Goal: Task Accomplishment & Management: Complete application form

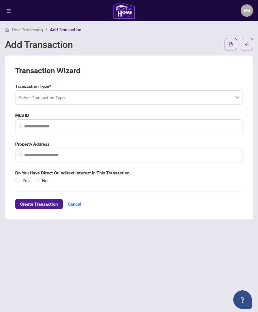
click at [30, 96] on input "search" at bounding box center [126, 99] width 215 height 14
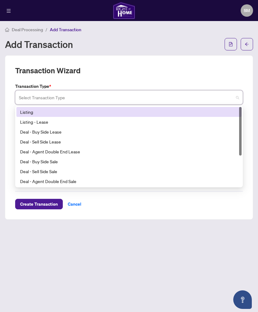
click at [34, 112] on div "Listing" at bounding box center [129, 112] width 218 height 7
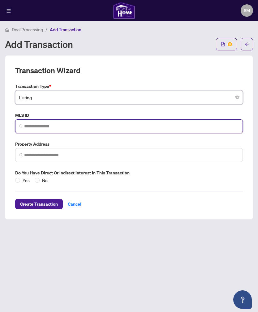
click at [33, 127] on input "search" at bounding box center [131, 126] width 215 height 6
click at [38, 125] on input "search" at bounding box center [131, 126] width 215 height 6
paste input "********"
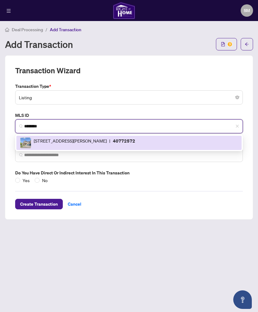
type input "********"
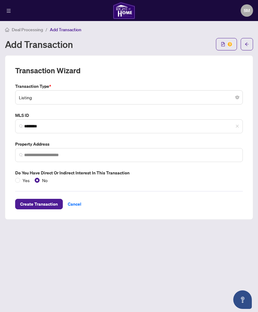
click at [36, 204] on span "Create Transaction" at bounding box center [39, 204] width 38 height 10
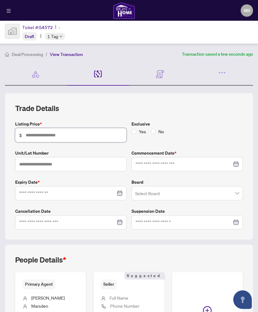
click at [27, 137] on input "text" at bounding box center [74, 135] width 97 height 7
type input "*******"
click at [212, 161] on input at bounding box center [183, 164] width 96 height 7
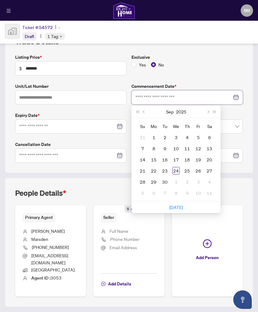
scroll to position [67, 0]
type input "**********"
click at [179, 170] on div "24" at bounding box center [175, 170] width 7 height 7
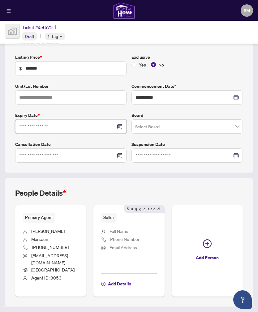
click at [30, 126] on input at bounding box center [67, 126] width 96 height 7
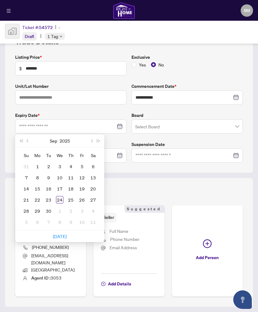
click at [90, 143] on button "Next month (PageDown)" at bounding box center [91, 141] width 7 height 12
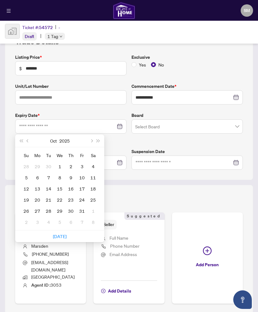
click at [90, 143] on button "Next month (PageDown)" at bounding box center [91, 141] width 7 height 12
click at [91, 143] on button "Next month (PageDown)" at bounding box center [91, 141] width 7 height 12
type input "**********"
click at [83, 189] on div "19" at bounding box center [81, 188] width 7 height 7
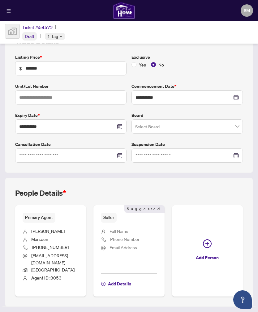
click at [215, 123] on input "search" at bounding box center [184, 128] width 98 height 14
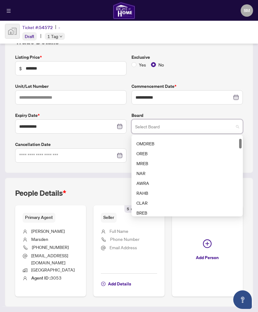
scroll to position [23, 0]
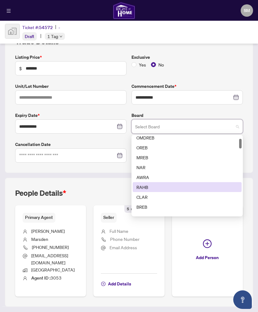
click at [183, 188] on div "RAHB" at bounding box center [186, 187] width 101 height 7
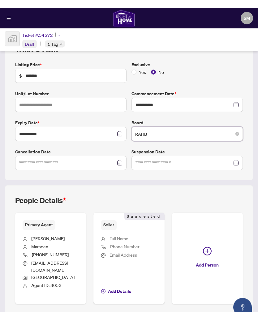
scroll to position [12, 0]
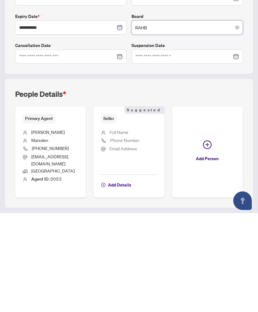
click at [115, 279] on span "Add Details" at bounding box center [119, 284] width 23 height 10
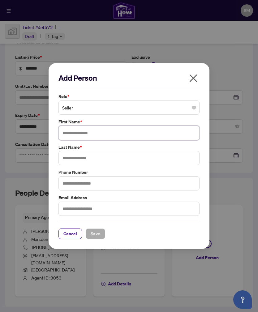
click at [69, 136] on input "text" at bounding box center [128, 133] width 141 height 14
type input "*"
type input "*****"
click at [70, 161] on input "text" at bounding box center [128, 158] width 141 height 14
type input "******"
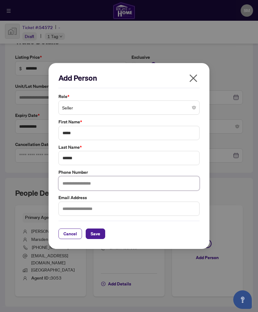
click at [182, 183] on input "text" at bounding box center [128, 183] width 141 height 14
type input "**********"
click at [172, 205] on input "text" at bounding box center [128, 209] width 141 height 14
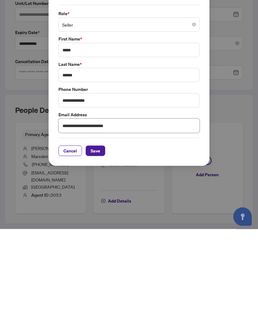
type input "**********"
click at [93, 229] on span "Save" at bounding box center [96, 234] width 10 height 10
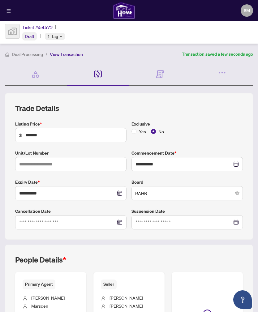
scroll to position [0, 0]
click at [101, 71] on icon at bounding box center [98, 74] width 8 height 7
click at [100, 71] on icon at bounding box center [101, 74] width 2 height 7
click at [166, 63] on div "Documents Required" at bounding box center [160, 74] width 62 height 23
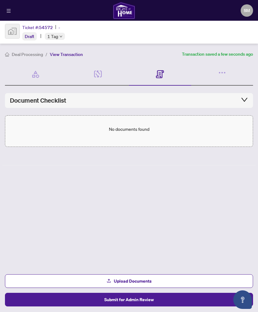
click at [92, 280] on button "Upload Documents" at bounding box center [129, 281] width 248 height 14
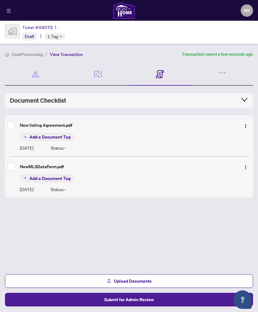
click at [148, 300] on span "Submit for Admin Review" at bounding box center [128, 300] width 49 height 10
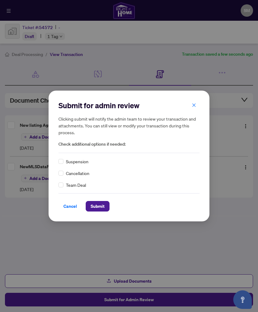
click at [100, 206] on span "Submit" at bounding box center [98, 206] width 14 height 10
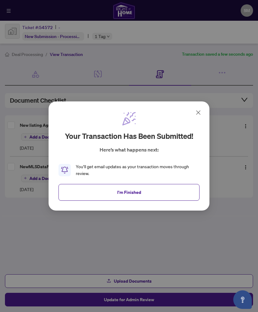
click at [158, 191] on button "I'm Finished" at bounding box center [128, 192] width 141 height 17
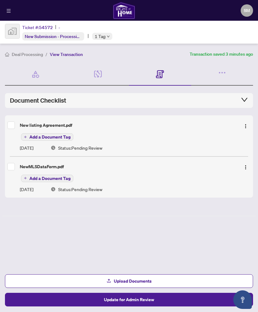
click at [166, 278] on button "Upload Documents" at bounding box center [129, 281] width 248 height 14
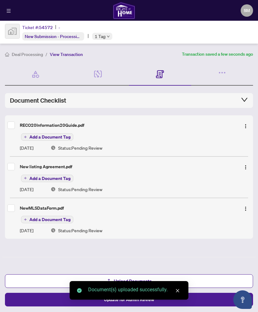
click at [208, 297] on button "Update for Admin Review" at bounding box center [129, 300] width 248 height 14
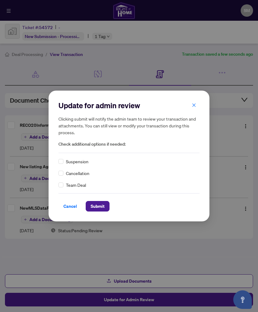
click at [102, 205] on span "Submit" at bounding box center [98, 206] width 14 height 10
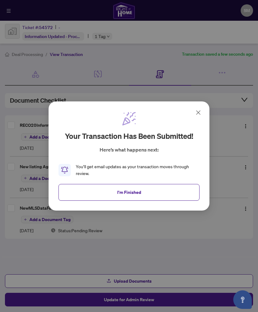
click at [164, 187] on button "I'm Finished" at bounding box center [128, 192] width 141 height 17
